Goal: Book appointment/travel/reservation

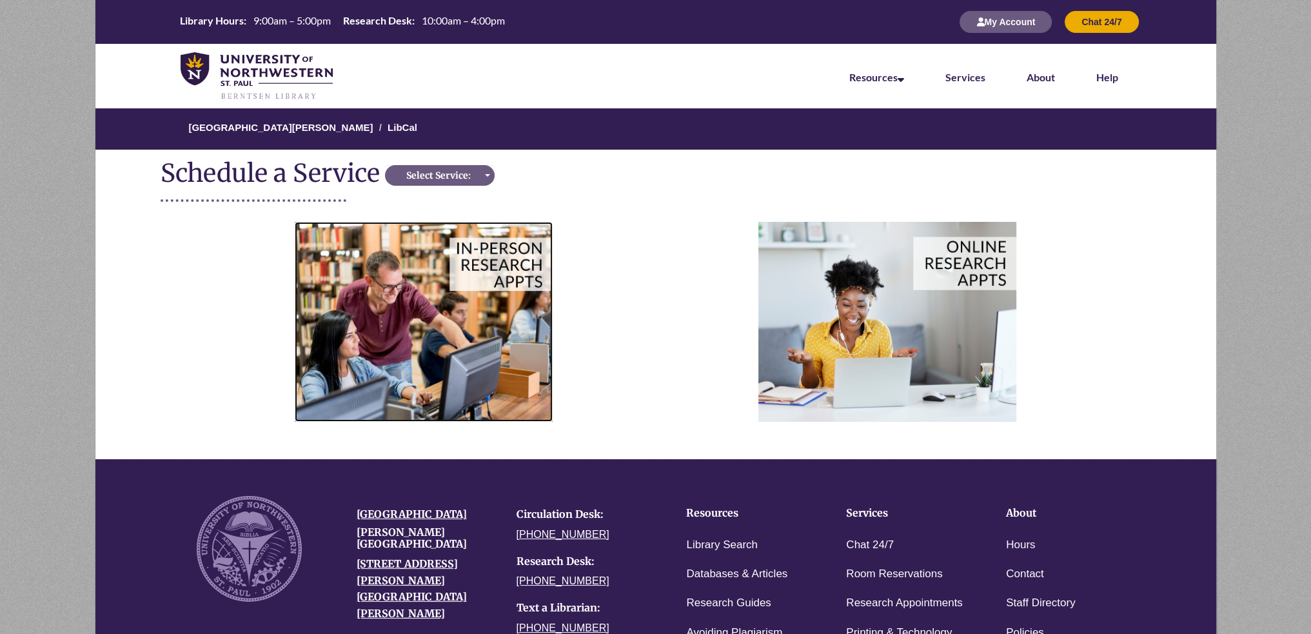
click at [513, 249] on img at bounding box center [424, 321] width 258 height 199
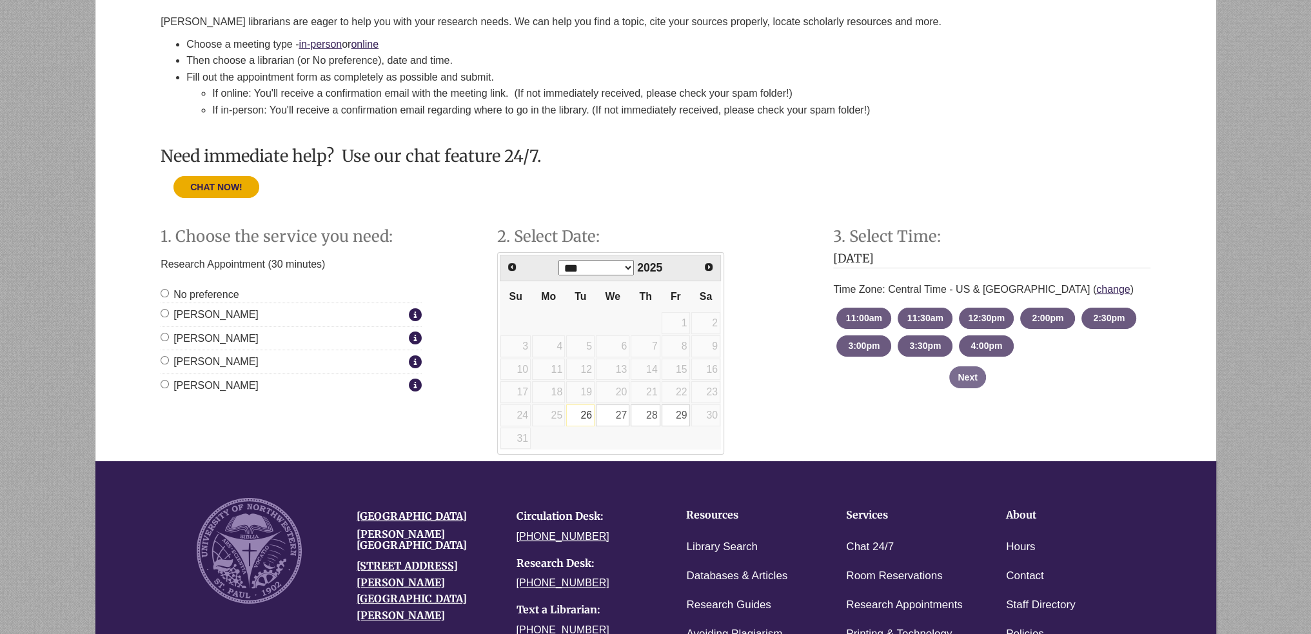
scroll to position [322, 0]
